Goal: Information Seeking & Learning: Learn about a topic

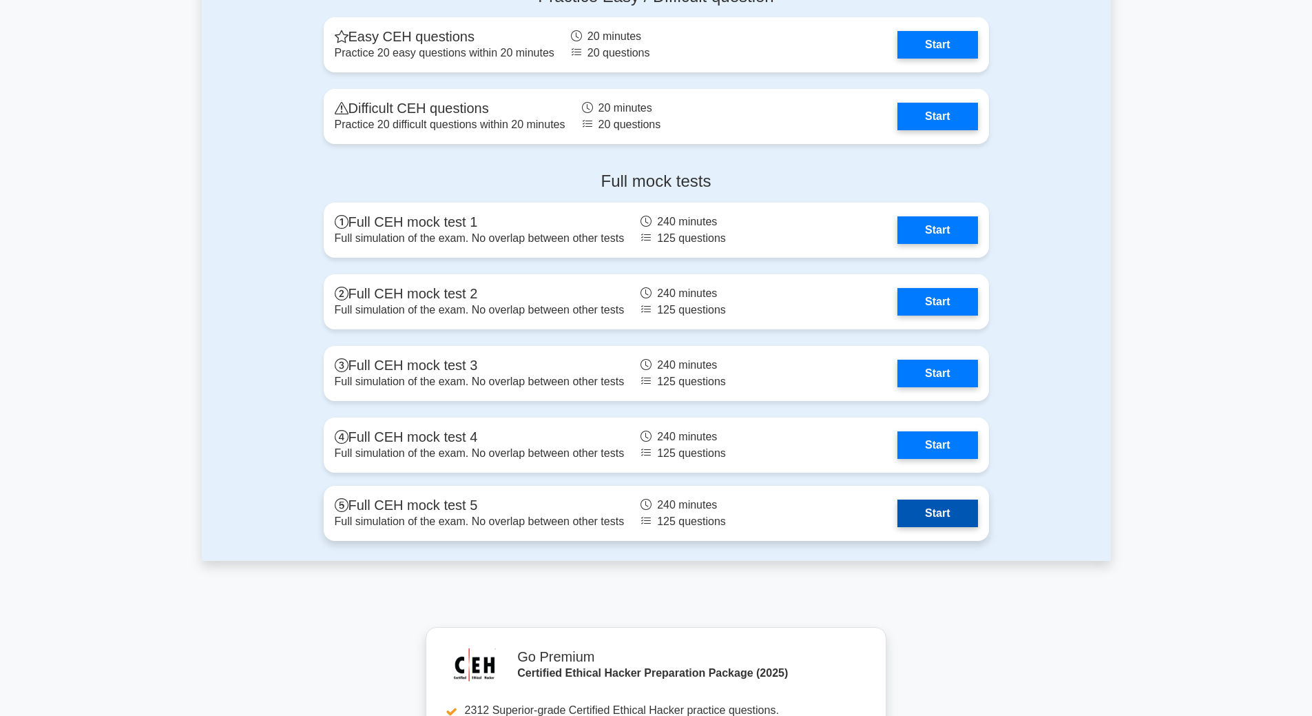
scroll to position [2480, 0]
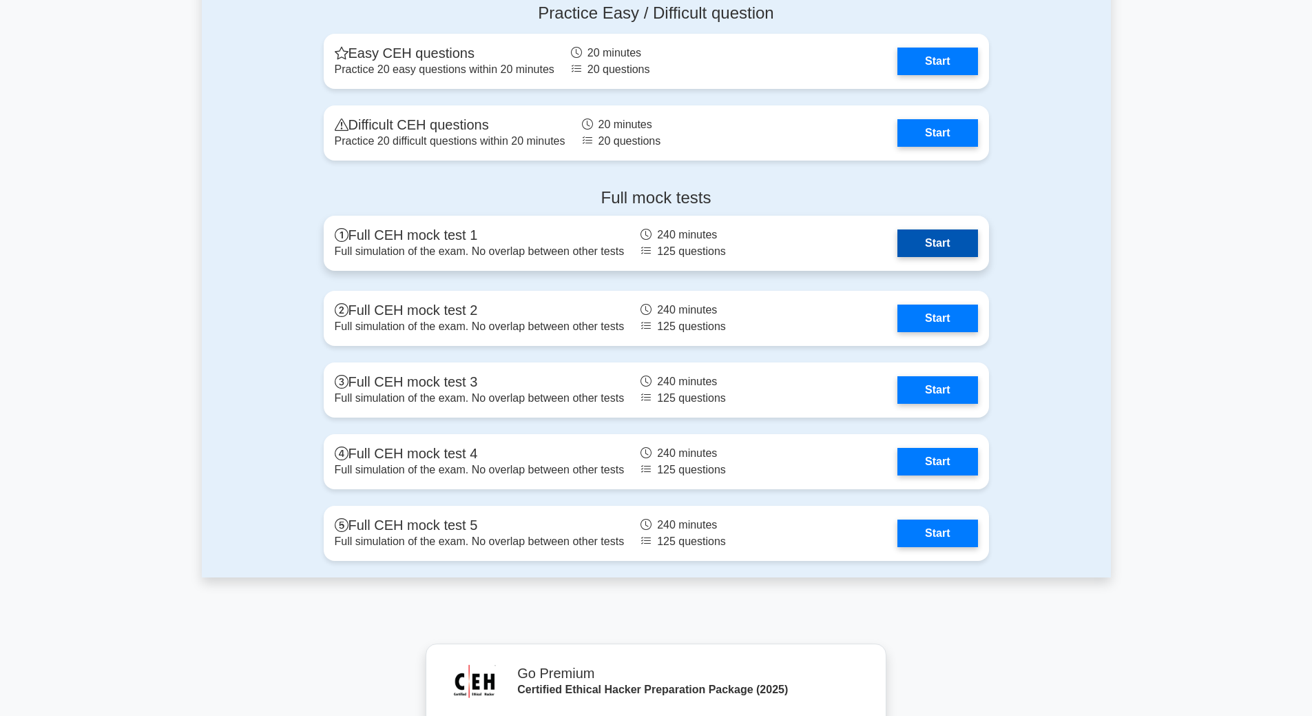
click at [922, 245] on link "Start" at bounding box center [938, 243] width 80 height 28
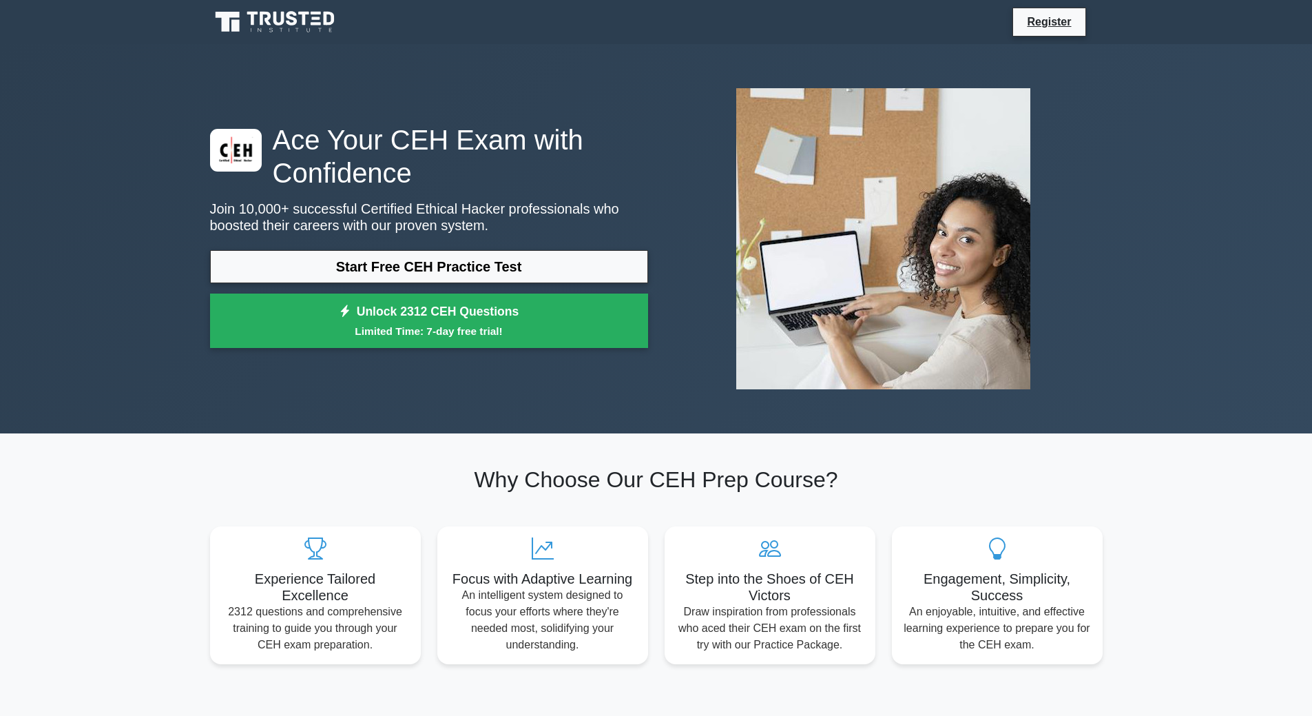
drag, startPoint x: 1192, startPoint y: 451, endPoint x: 1157, endPoint y: 525, distance: 81.6
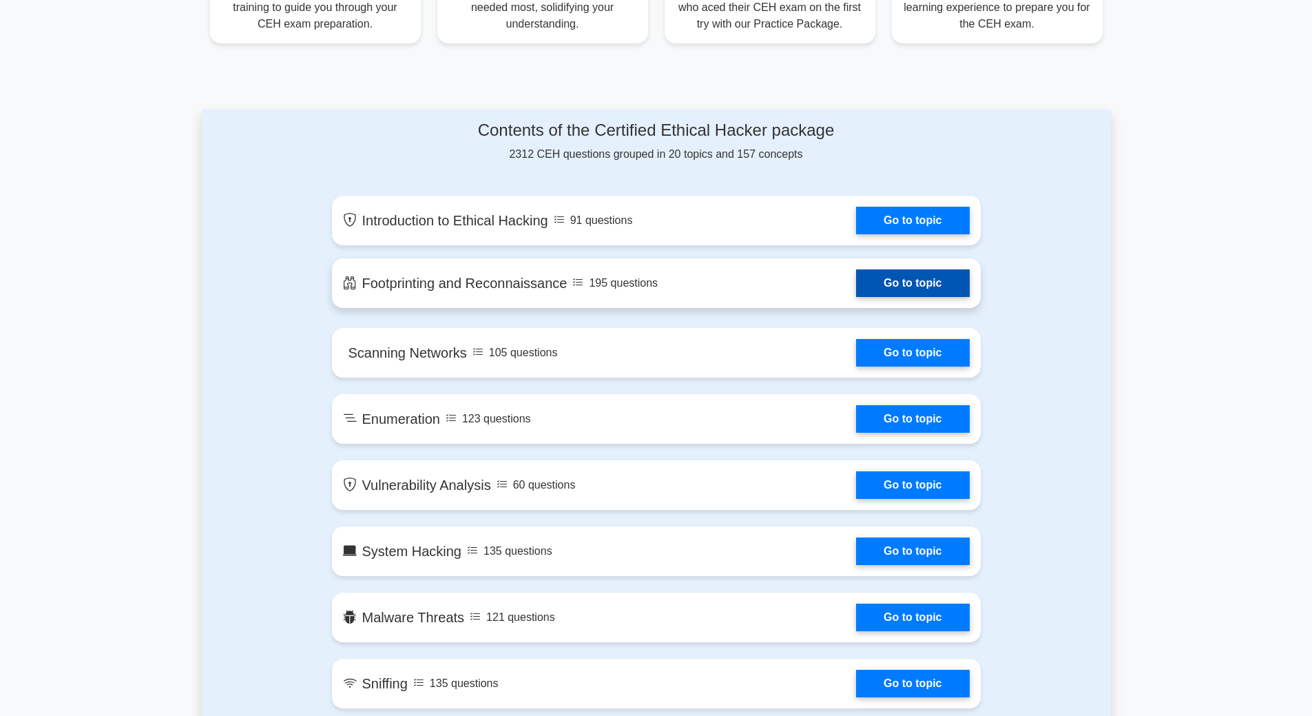
scroll to position [620, 0]
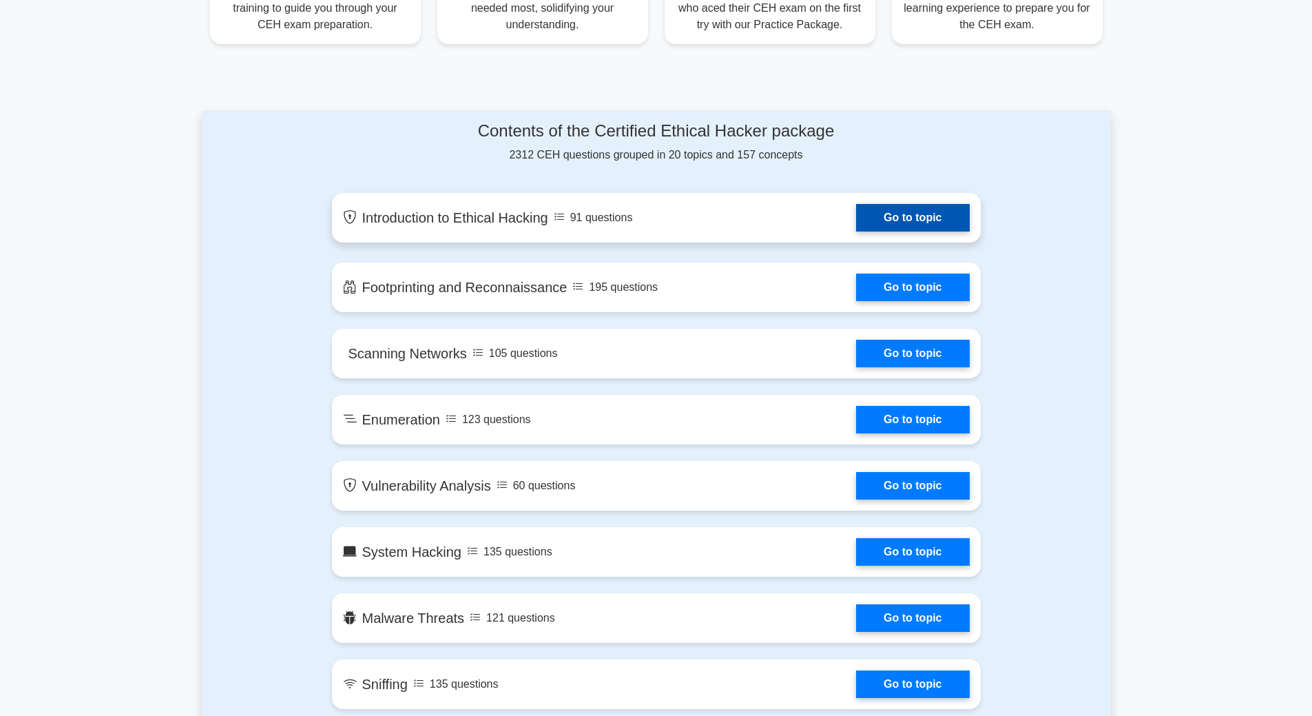
click at [906, 218] on link "Go to topic" at bounding box center [912, 218] width 113 height 28
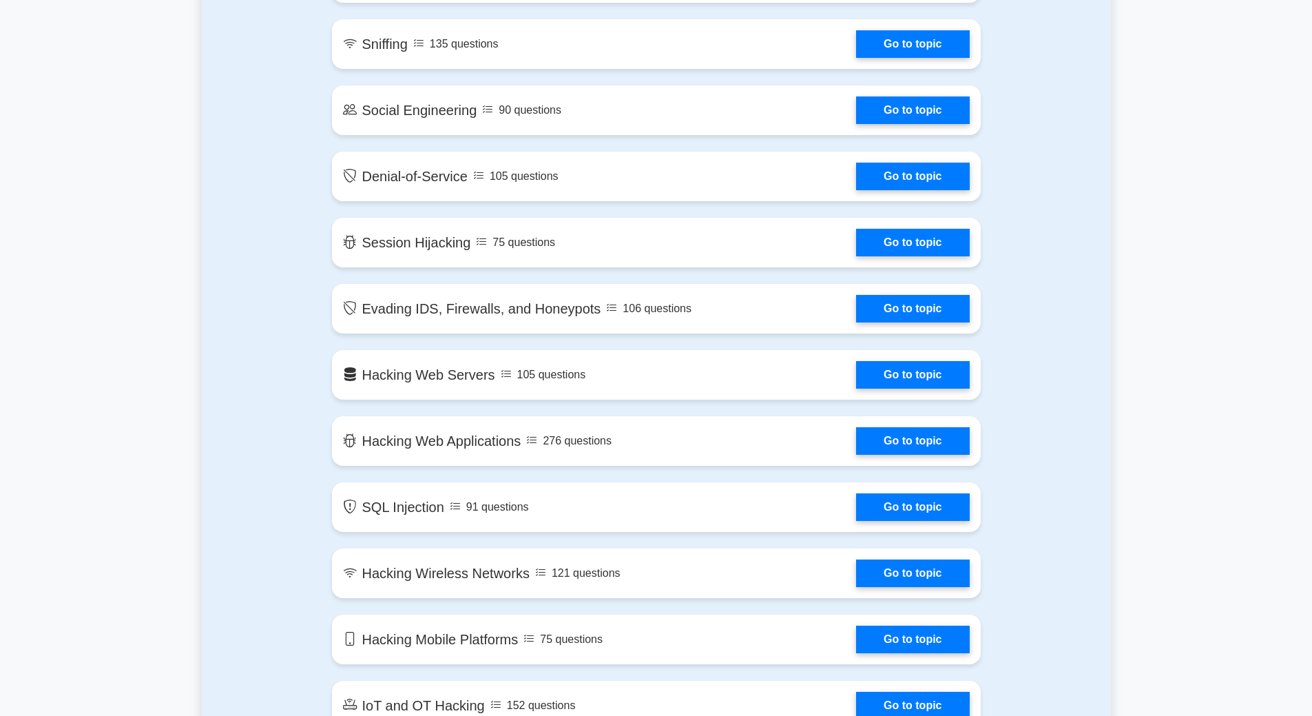
scroll to position [1309, 0]
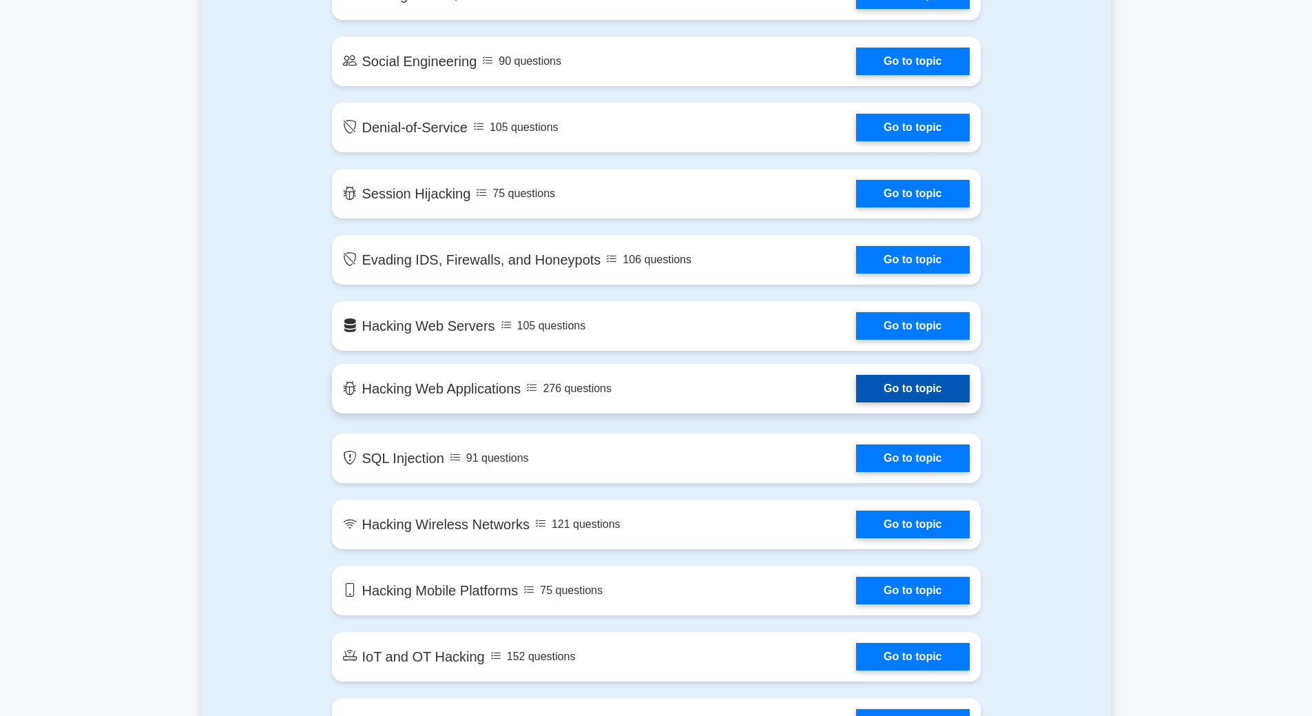
click at [902, 391] on link "Go to topic" at bounding box center [912, 389] width 113 height 28
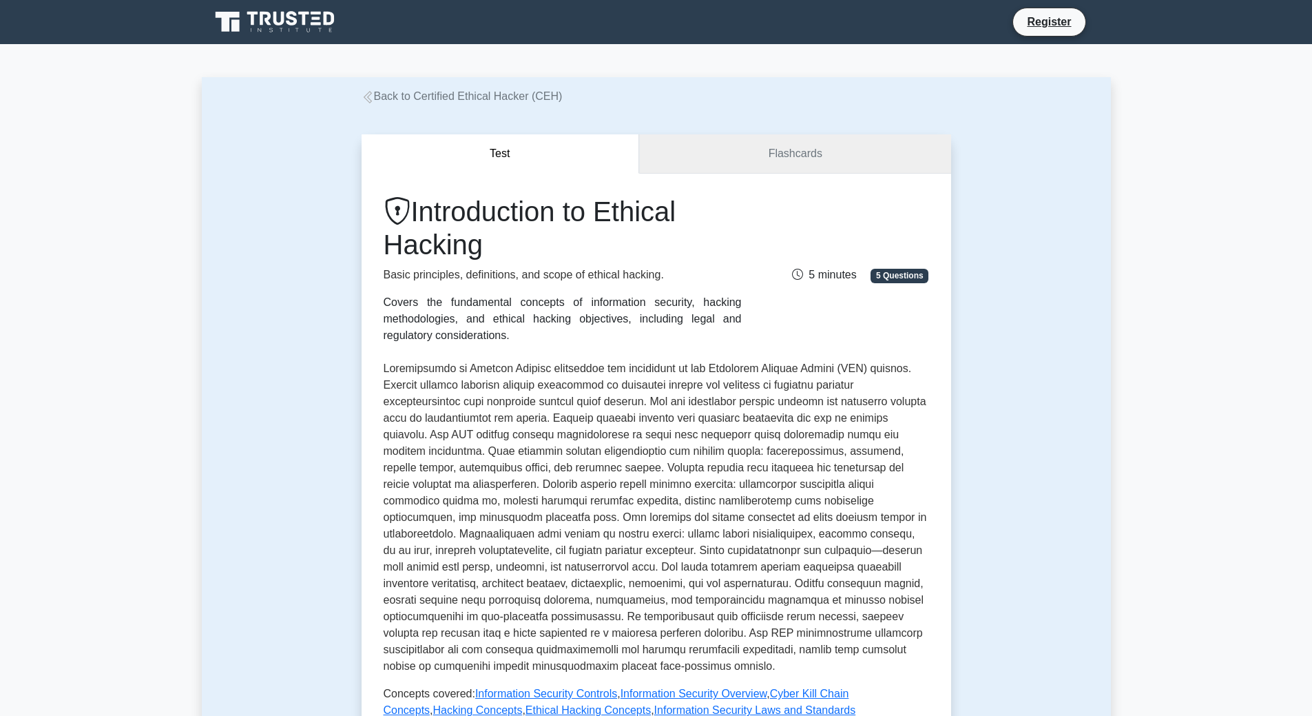
click at [809, 160] on link "Flashcards" at bounding box center [794, 153] width 311 height 39
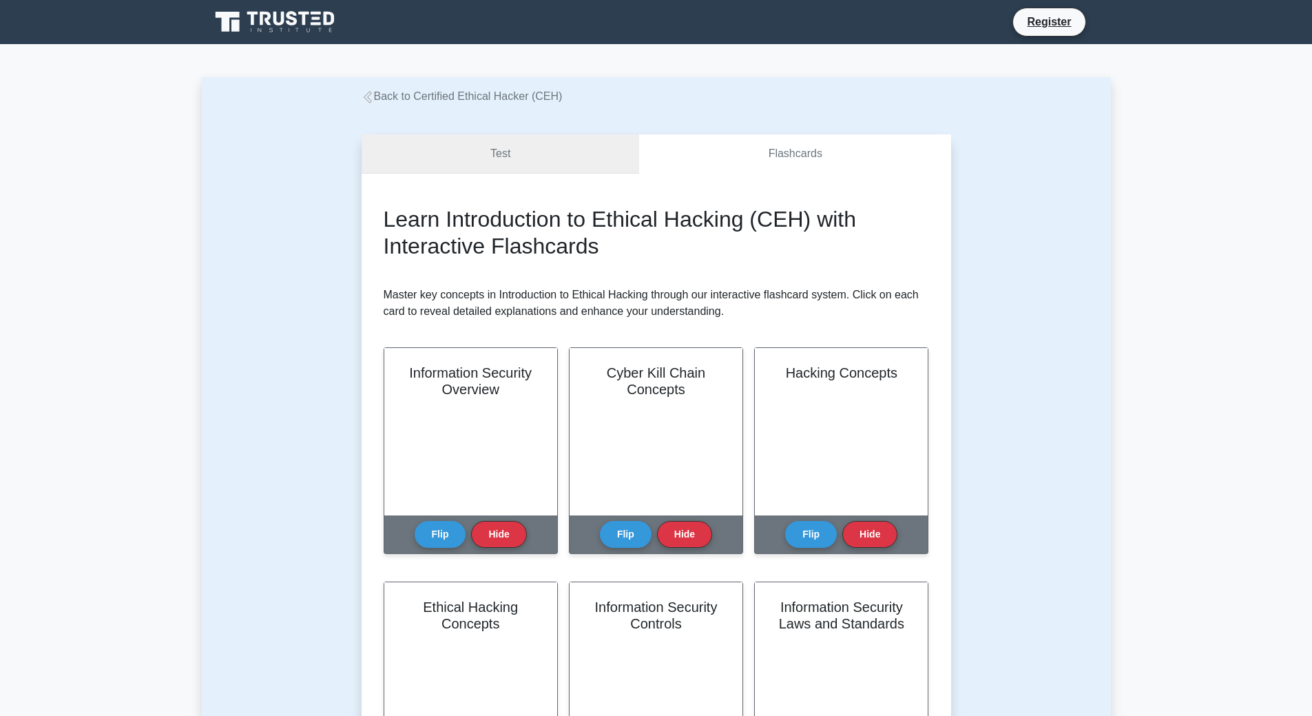
click at [544, 156] on link "Test" at bounding box center [501, 153] width 278 height 39
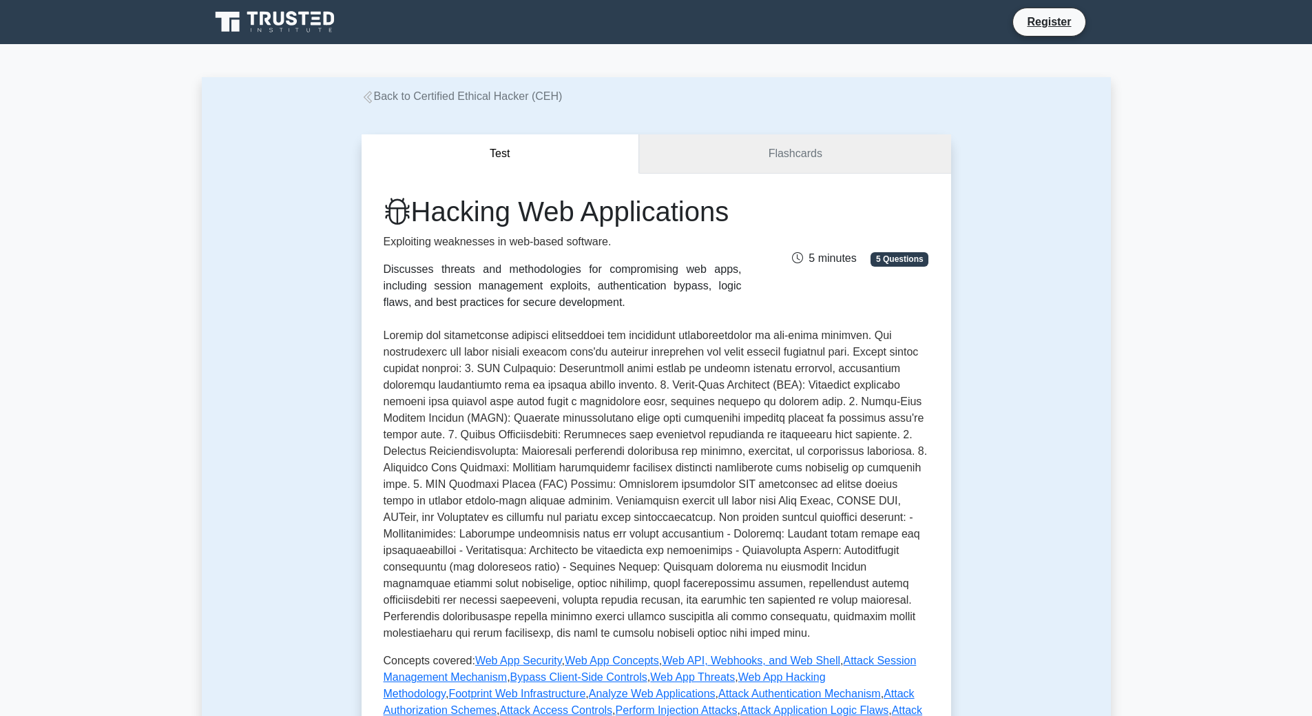
click at [785, 156] on link "Flashcards" at bounding box center [794, 153] width 311 height 39
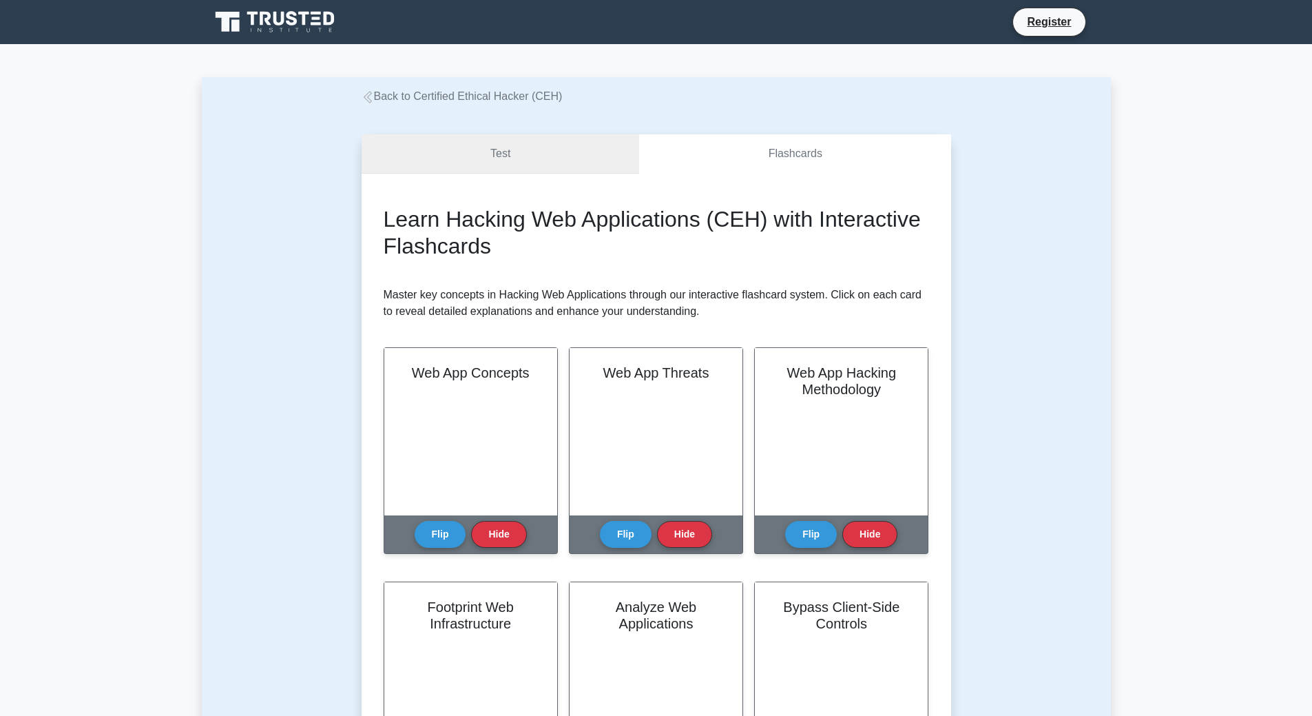
click at [535, 147] on link "Test" at bounding box center [501, 153] width 278 height 39
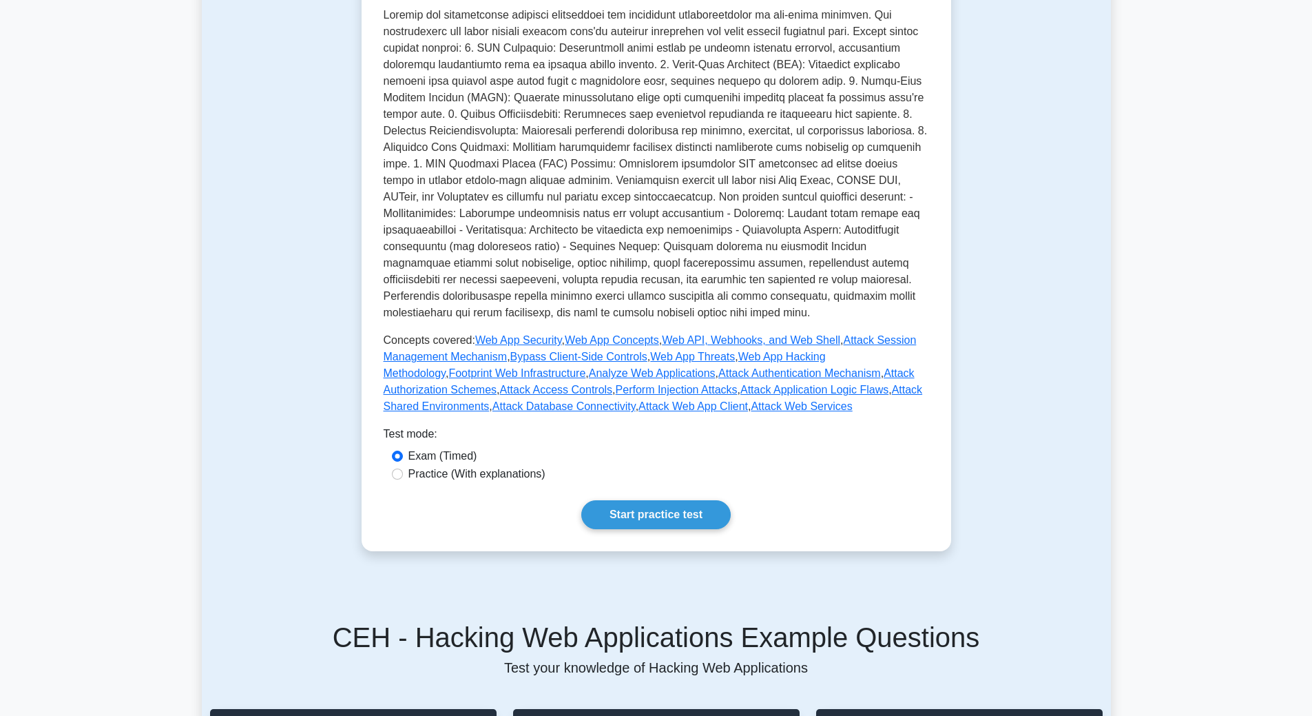
scroll to position [413, 0]
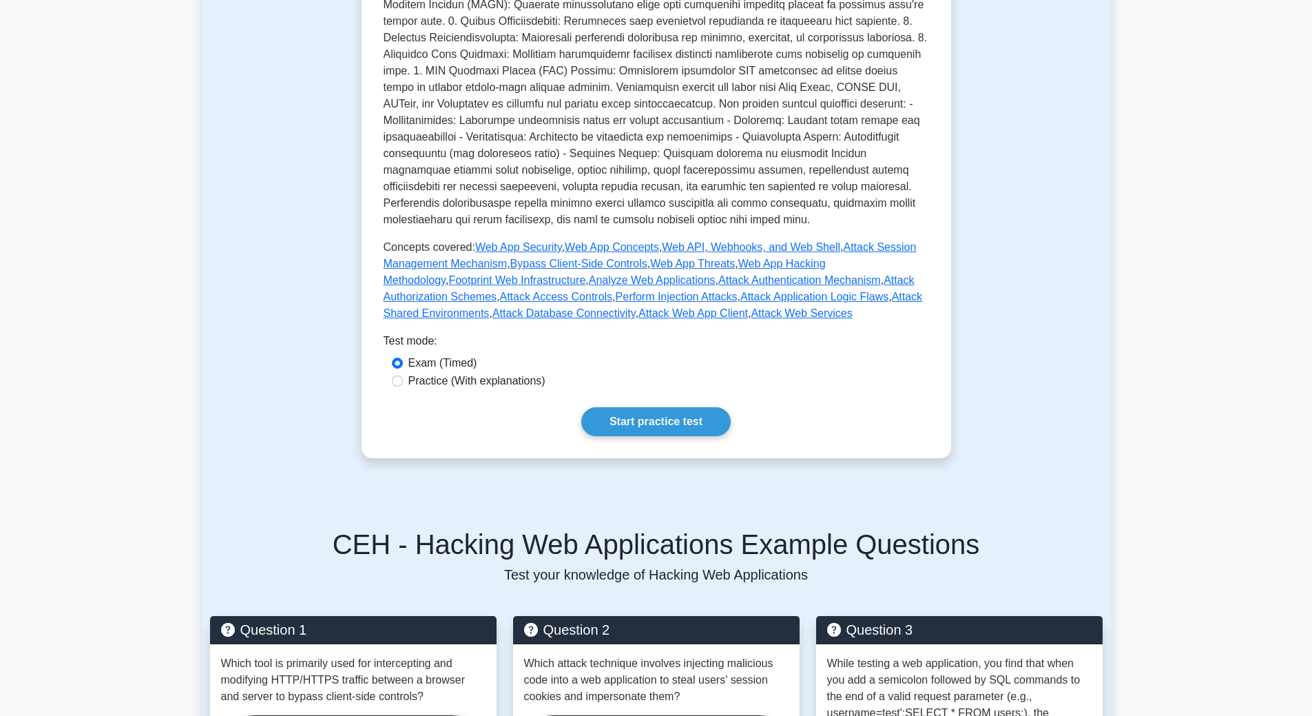
click at [526, 389] on label "Practice (With explanations)" at bounding box center [476, 381] width 137 height 17
click at [403, 386] on input "Practice (With explanations)" at bounding box center [397, 380] width 11 height 11
radio input "true"
click at [681, 436] on link "Start practice test" at bounding box center [655, 421] width 149 height 29
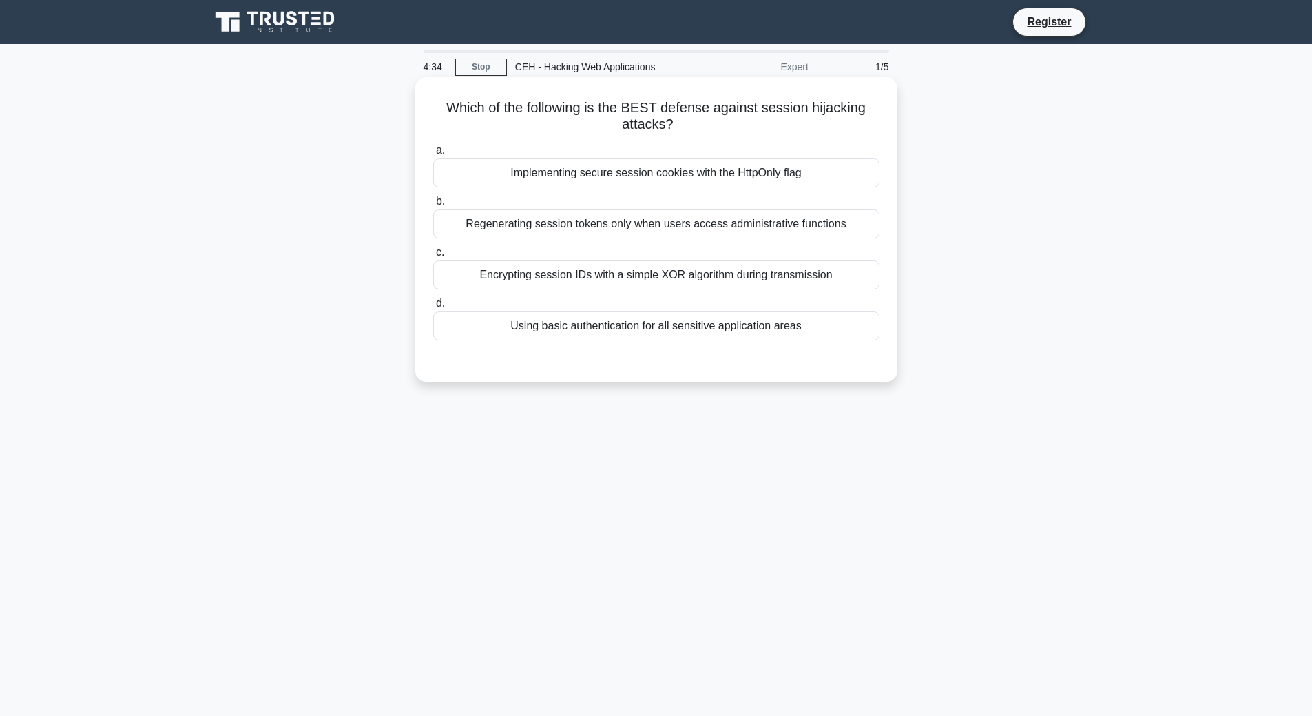
click at [550, 176] on div "Implementing secure session cookies with the HttpOnly flag" at bounding box center [656, 172] width 446 height 29
click at [433, 155] on input "a. Implementing secure session cookies with the HttpOnly flag" at bounding box center [433, 150] width 0 height 9
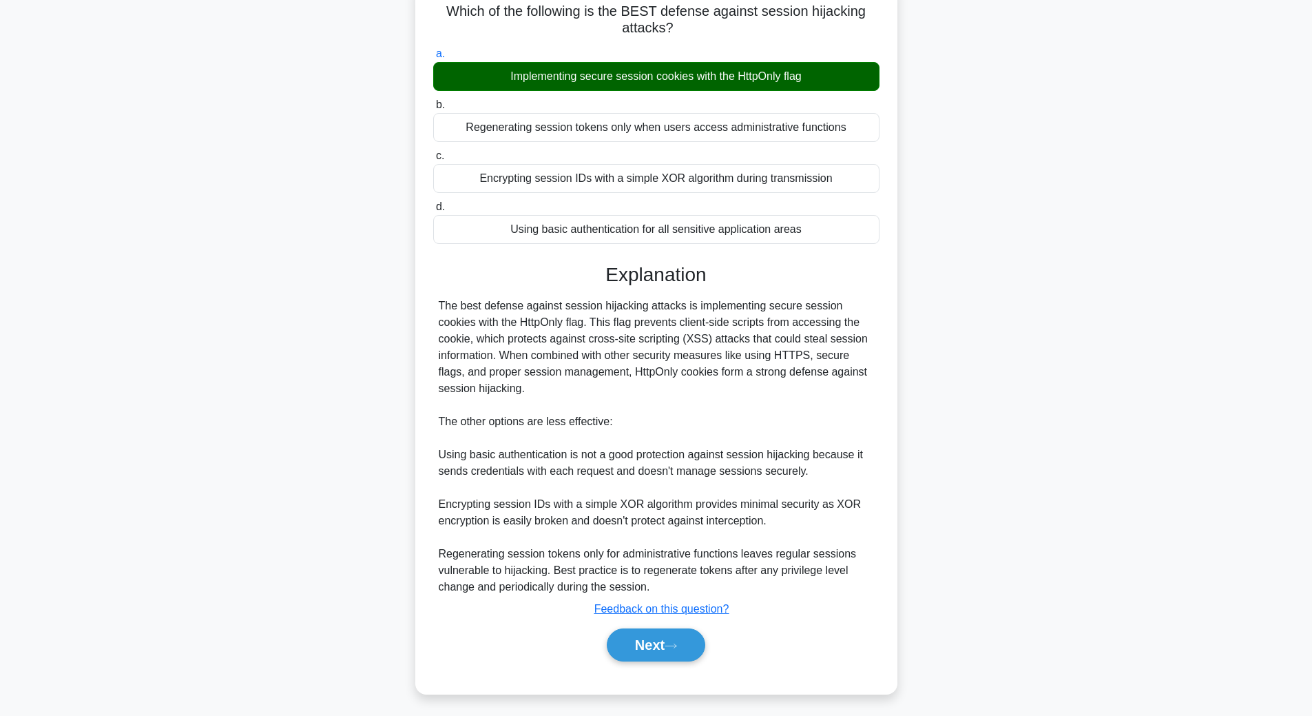
scroll to position [101, 0]
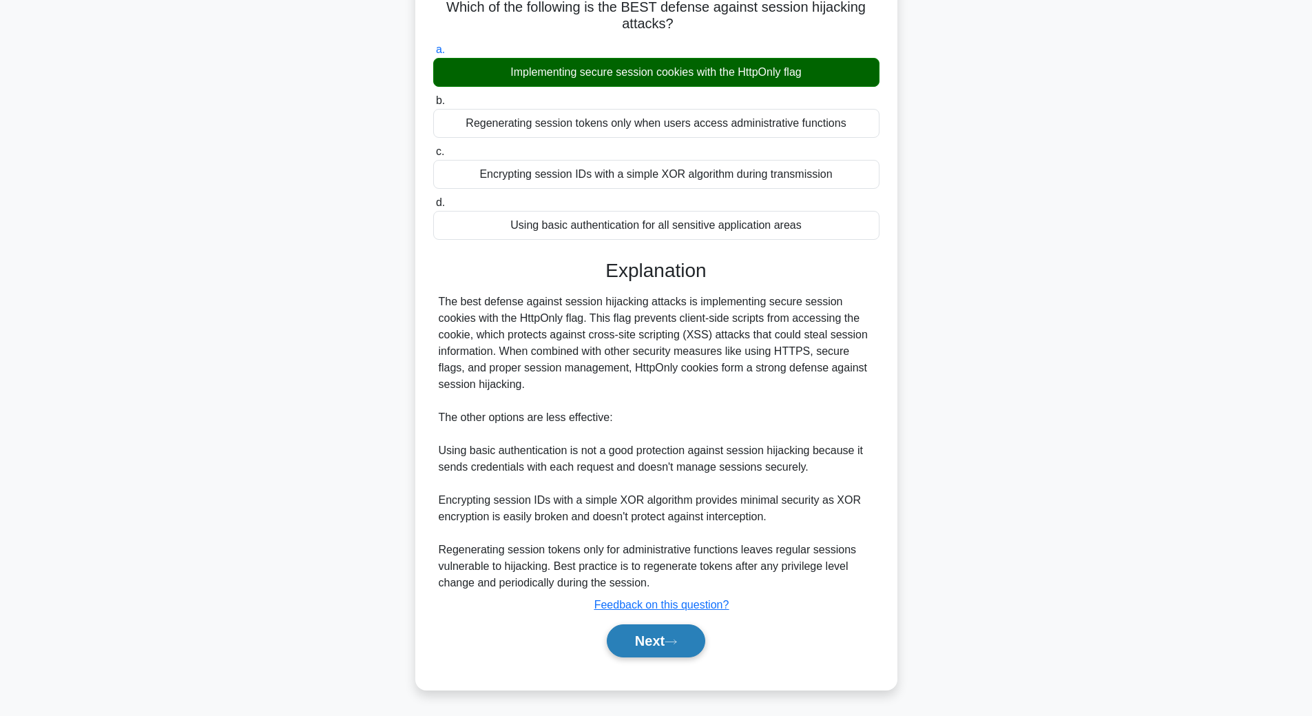
click at [645, 630] on button "Next" at bounding box center [656, 640] width 99 height 33
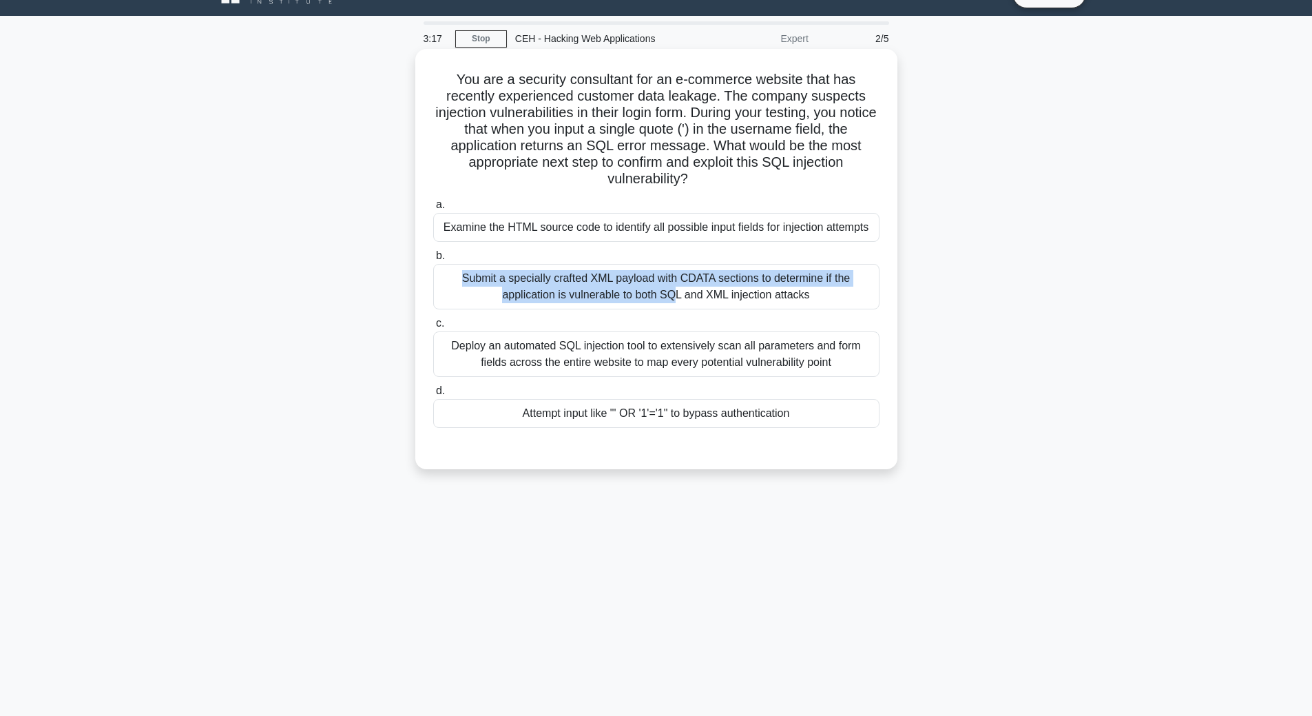
drag, startPoint x: 506, startPoint y: 262, endPoint x: 474, endPoint y: 280, distance: 36.1
click at [473, 276] on label "b. Submit a specially crafted XML payload with CDATA sections to determine if t…" at bounding box center [656, 278] width 446 height 62
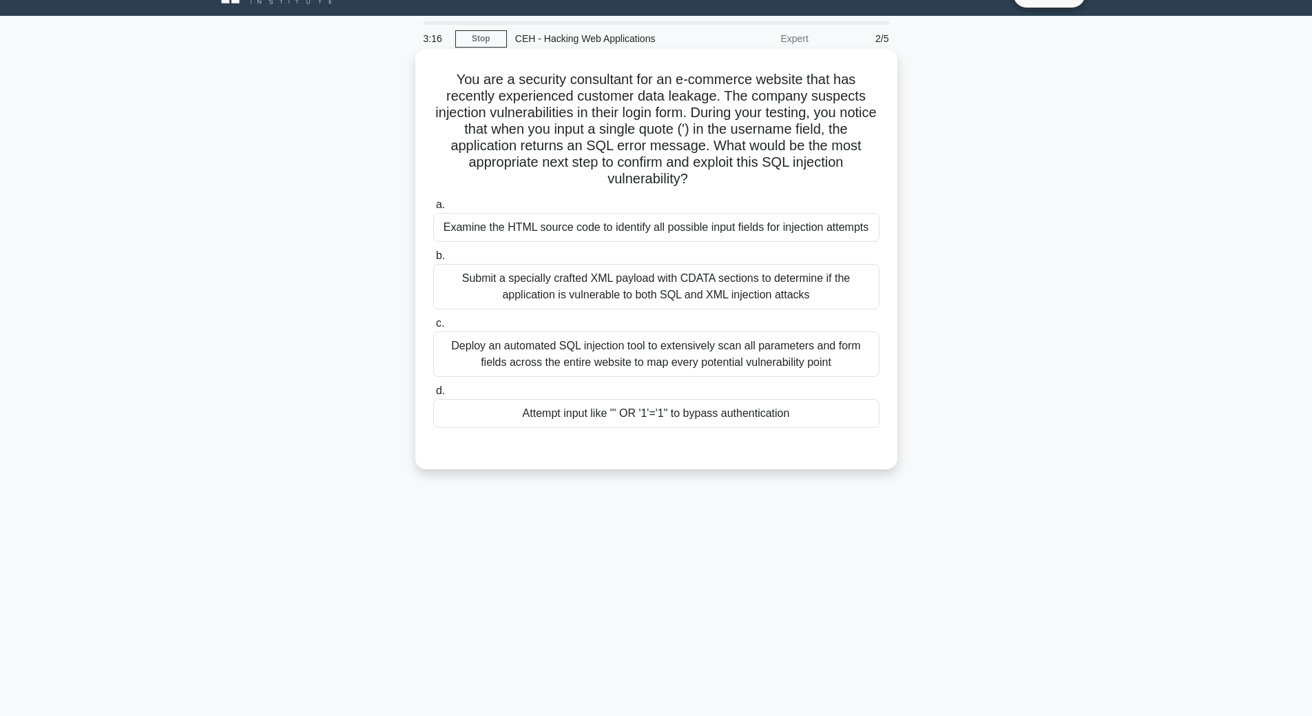
click at [545, 285] on div "Submit a specially crafted XML payload with CDATA sections to determine if the …" at bounding box center [656, 286] width 446 height 45
click at [433, 260] on input "b. Submit a specially crafted XML payload with CDATA sections to determine if t…" at bounding box center [433, 255] width 0 height 9
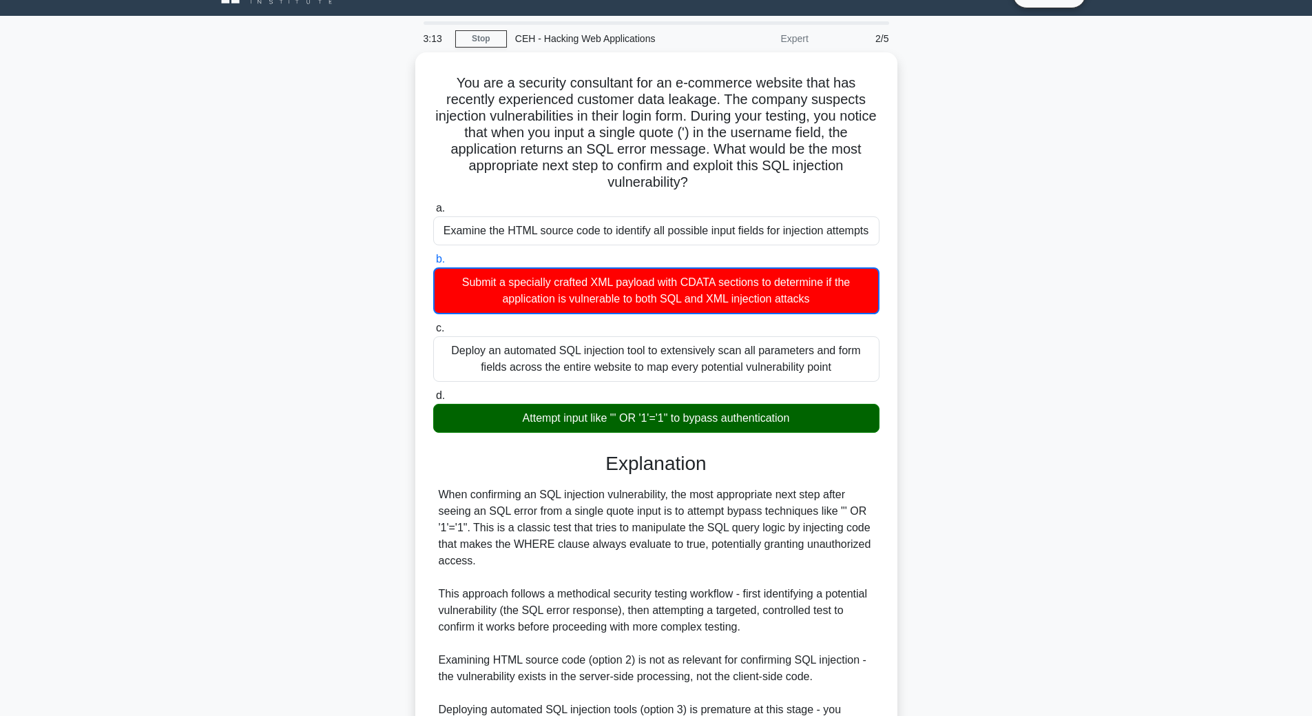
click at [384, 296] on div "You are a security consultant for an e-commerce website that has recently exper…" at bounding box center [656, 483] width 909 height 863
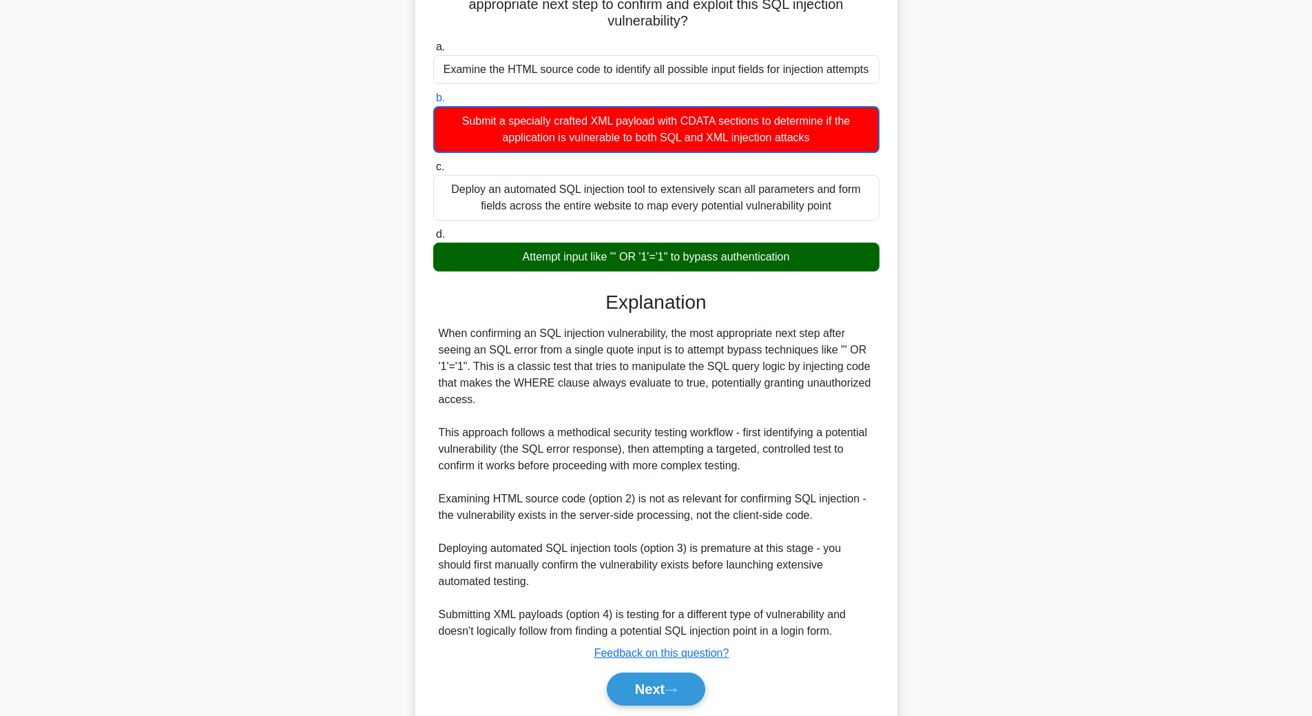
scroll to position [235, 0]
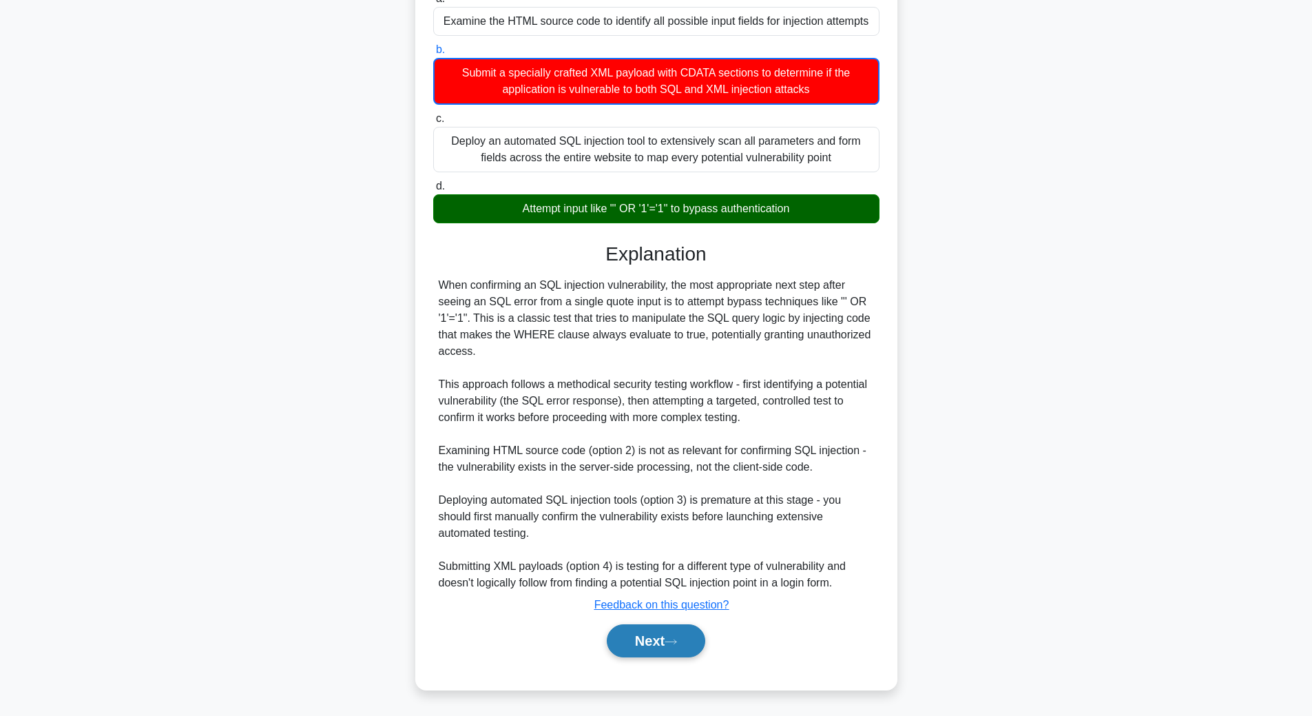
click at [664, 639] on button "Next" at bounding box center [656, 640] width 99 height 33
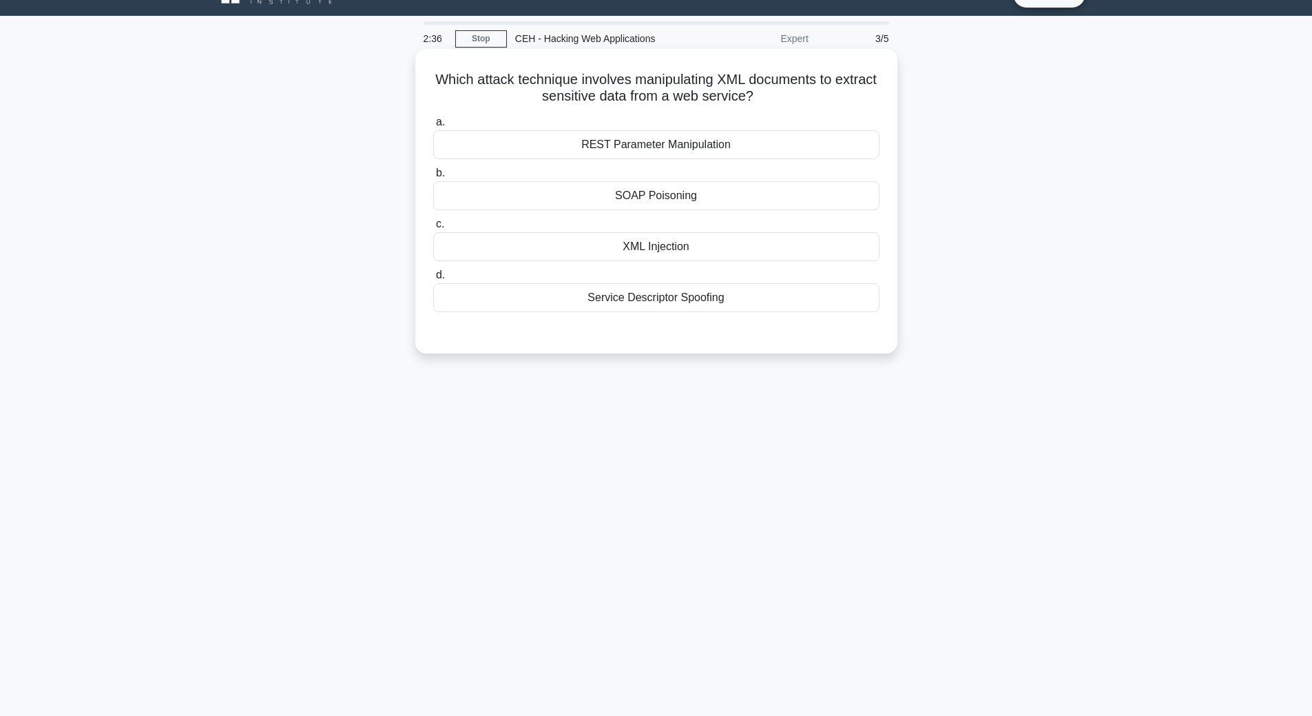
click at [548, 244] on div "XML Injection" at bounding box center [656, 246] width 446 height 29
click at [433, 229] on input "c. XML Injection" at bounding box center [433, 224] width 0 height 9
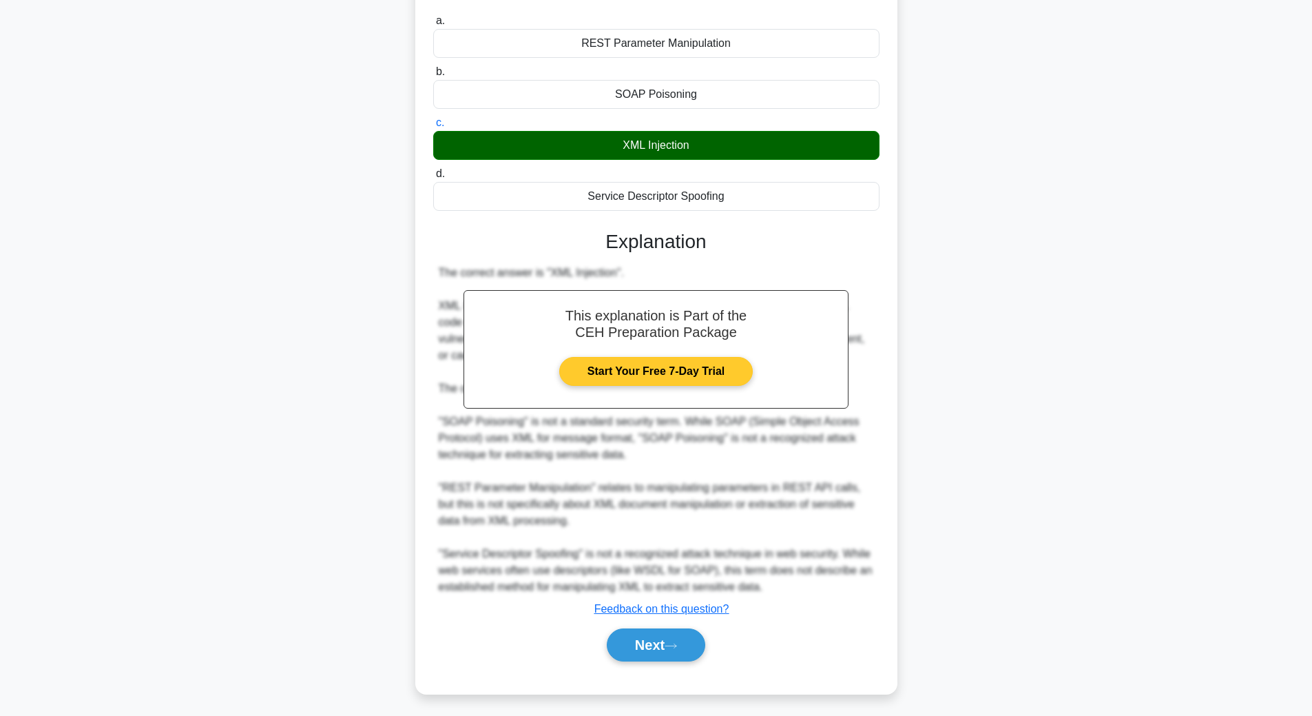
scroll to position [134, 0]
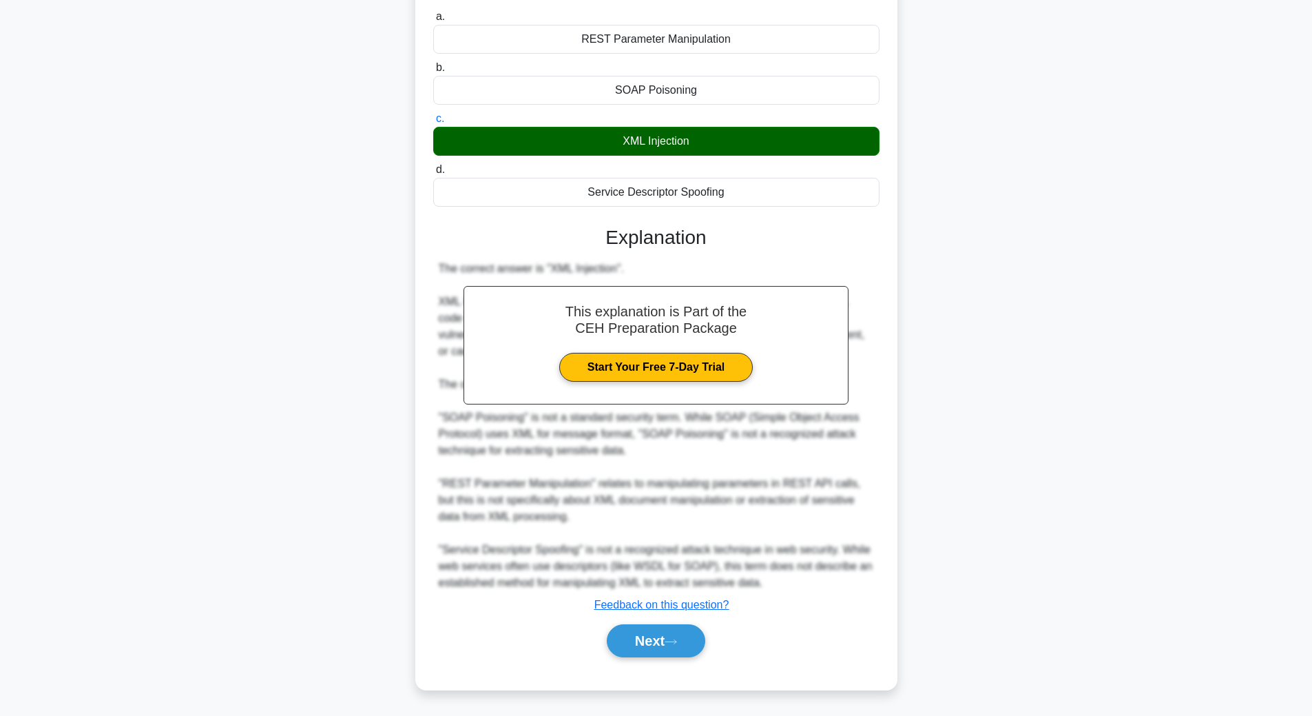
click at [818, 625] on div "Next" at bounding box center [657, 640] width 452 height 33
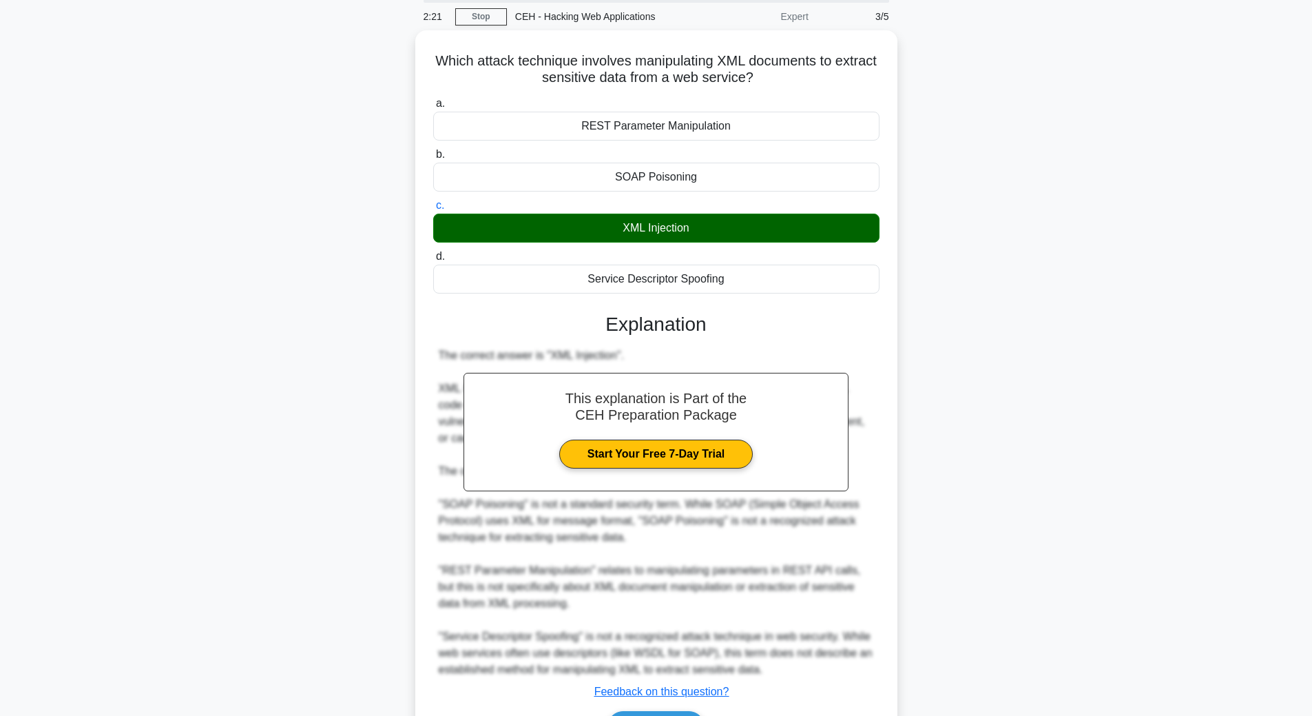
scroll to position [0, 0]
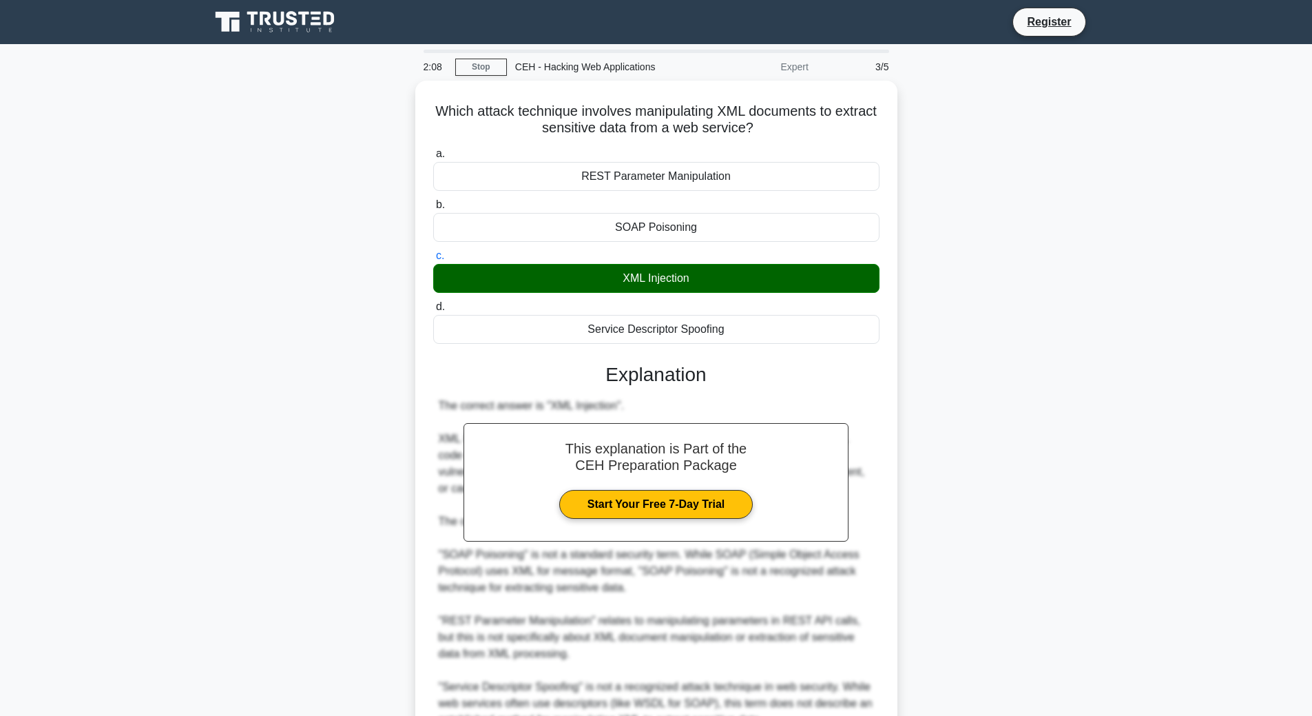
click at [292, 17] on icon at bounding box center [276, 22] width 132 height 26
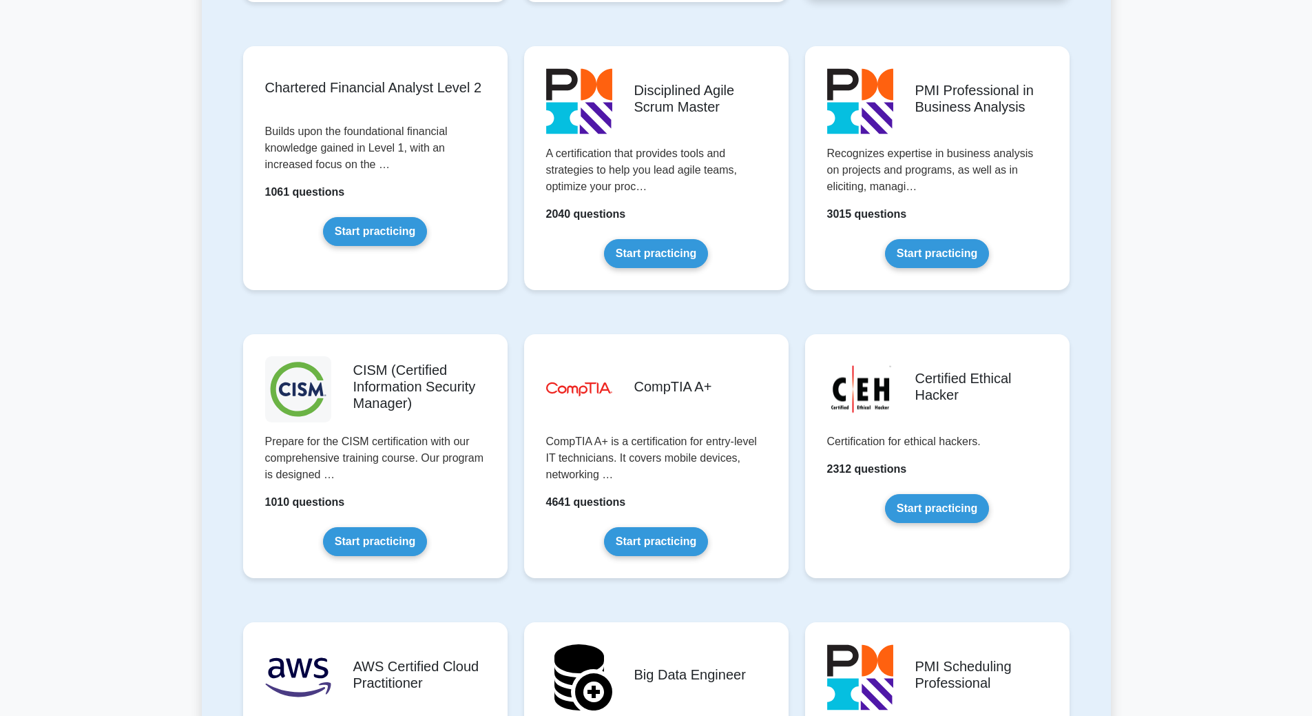
scroll to position [1722, 0]
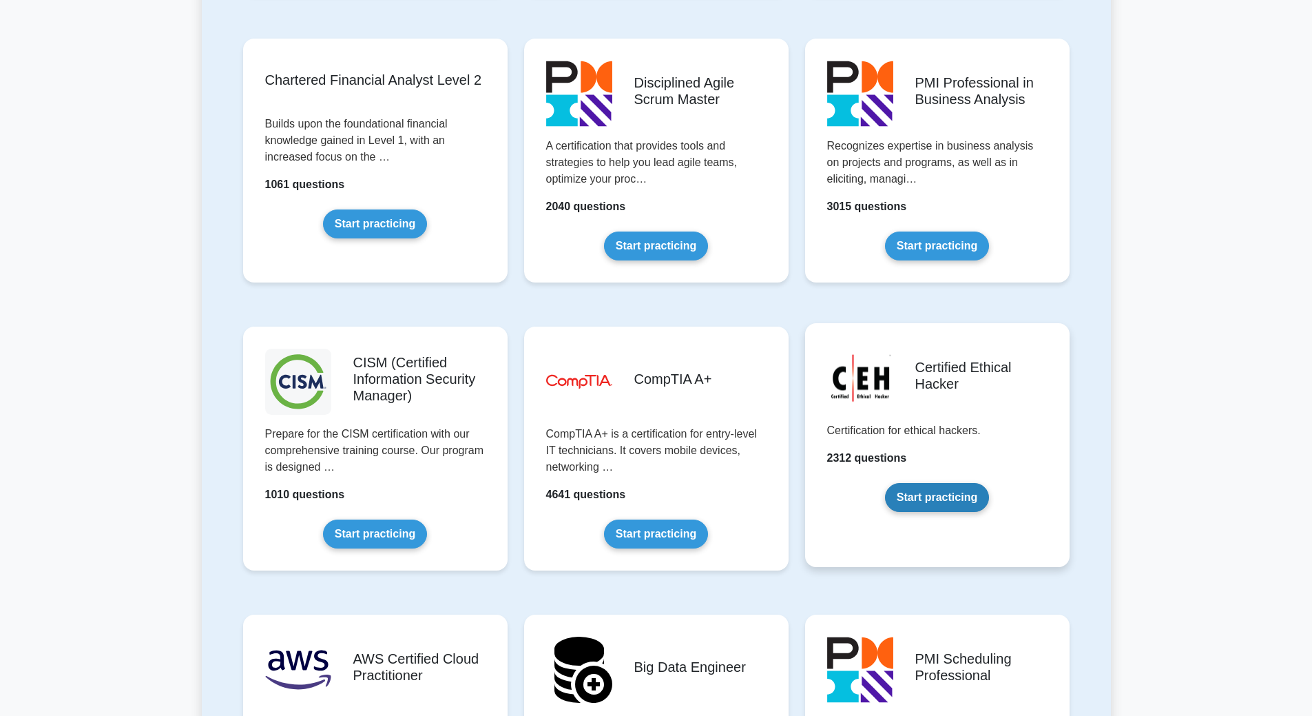
click at [927, 500] on link "Start practicing" at bounding box center [937, 497] width 104 height 29
